Goal: Book appointment/travel/reservation

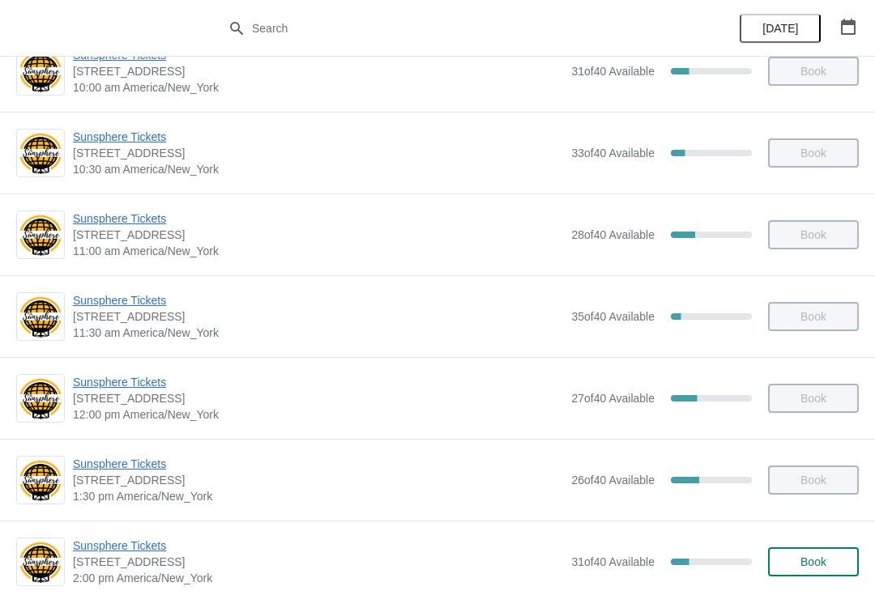
scroll to position [340, 0]
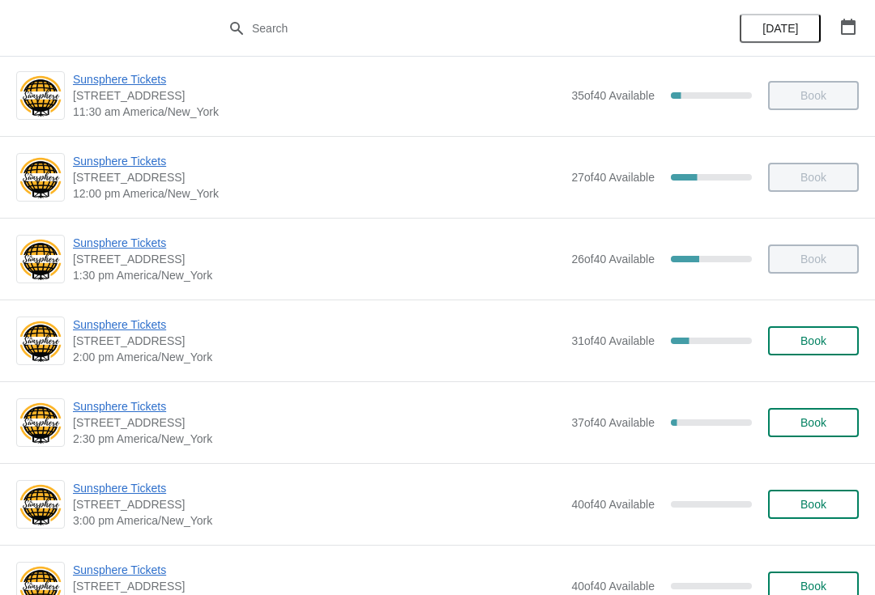
click at [815, 333] on button "Book" at bounding box center [813, 340] width 91 height 29
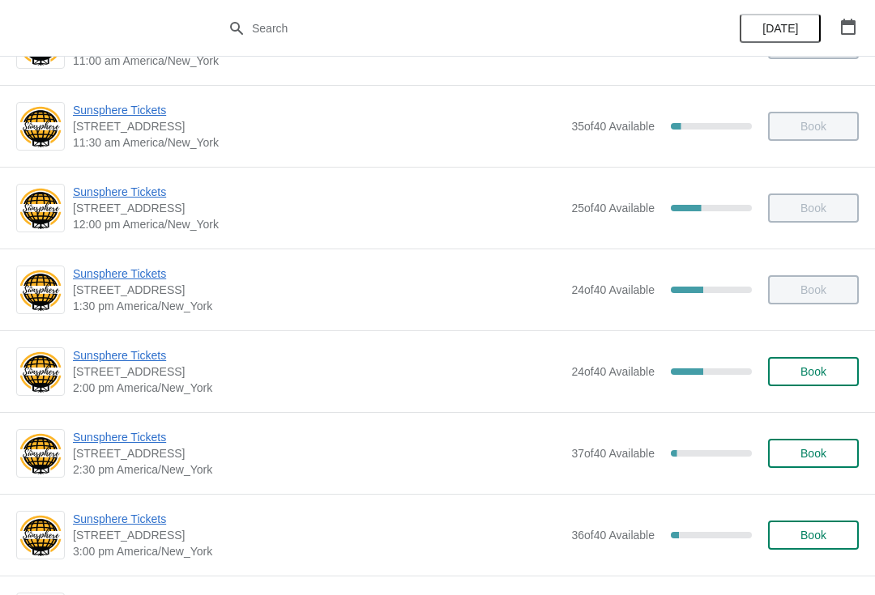
scroll to position [369, 0]
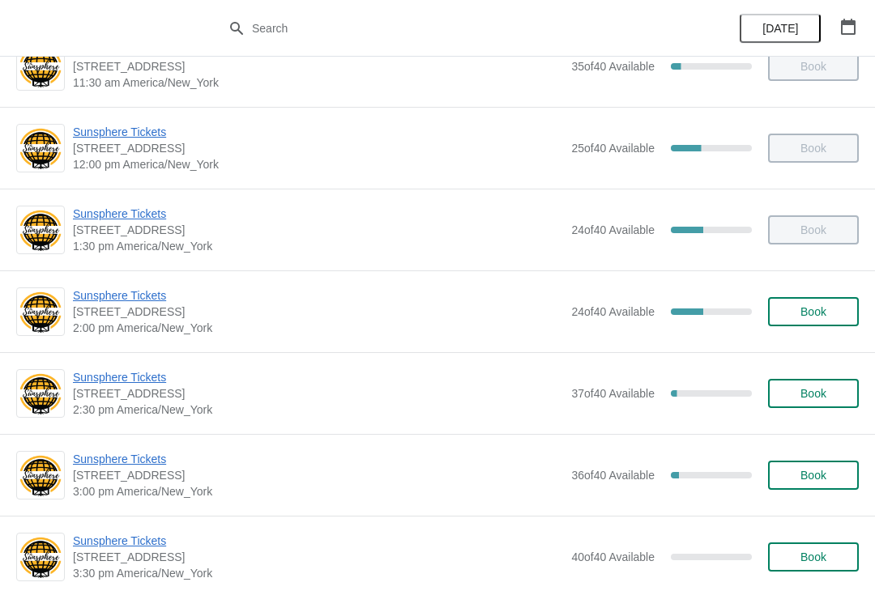
click at [846, 308] on button "Book" at bounding box center [813, 311] width 91 height 29
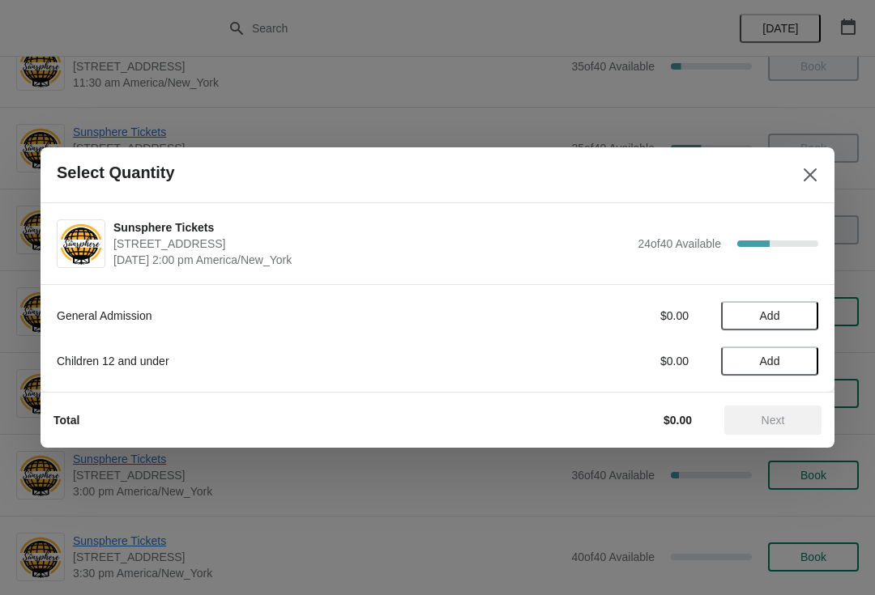
click at [806, 326] on button "Add" at bounding box center [769, 315] width 97 height 29
click at [804, 317] on icon at bounding box center [797, 316] width 17 height 17
click at [780, 431] on button "Next" at bounding box center [772, 420] width 97 height 29
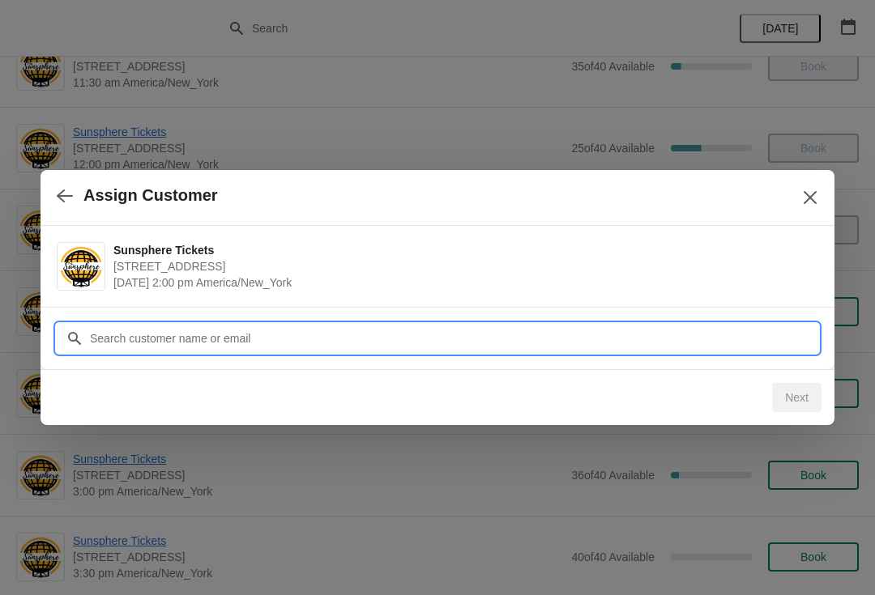
click at [766, 341] on input "Customer" at bounding box center [453, 338] width 729 height 29
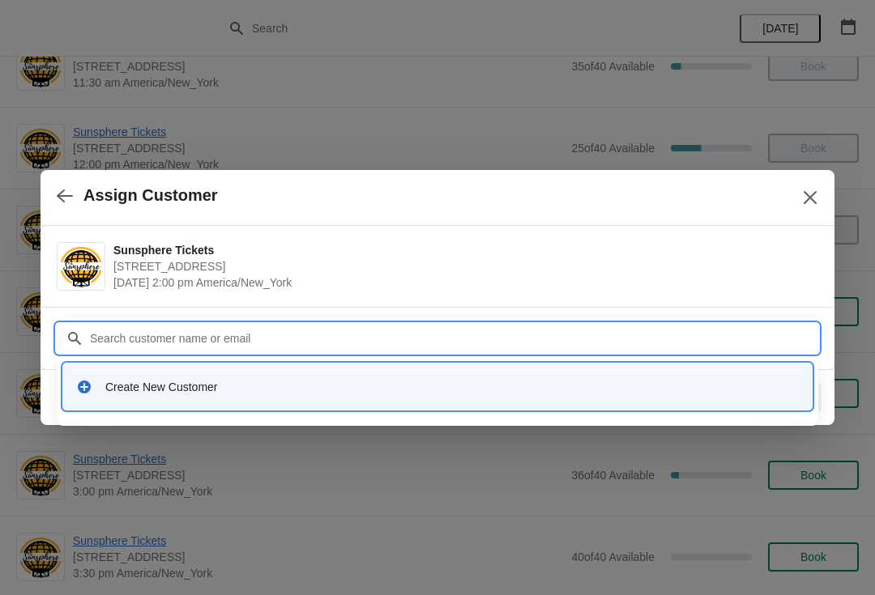
click at [669, 370] on div "Create New Customer" at bounding box center [438, 386] width 736 height 33
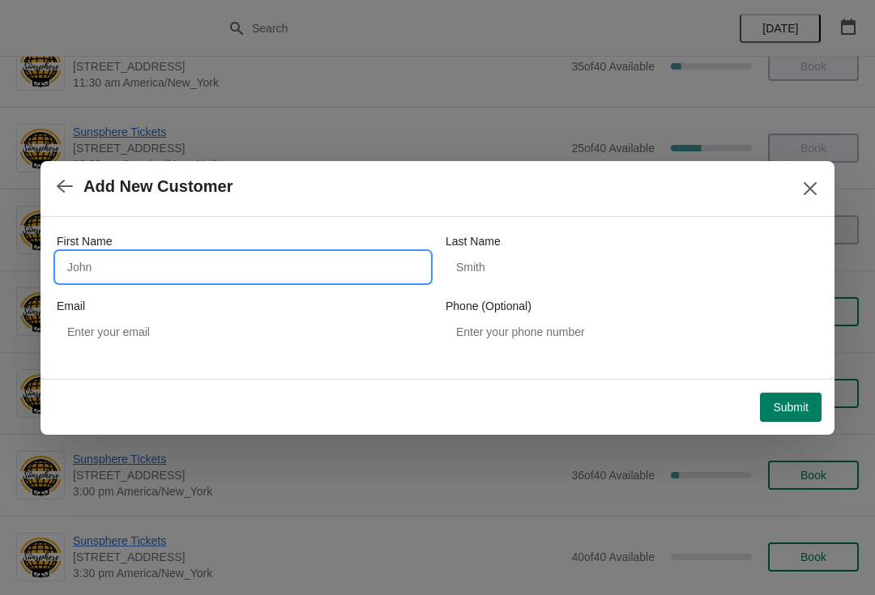
click at [386, 281] on input "First Name" at bounding box center [243, 267] width 373 height 29
type input "W"
click at [801, 393] on button "Submit" at bounding box center [791, 407] width 62 height 29
